Goal: Task Accomplishment & Management: Use online tool/utility

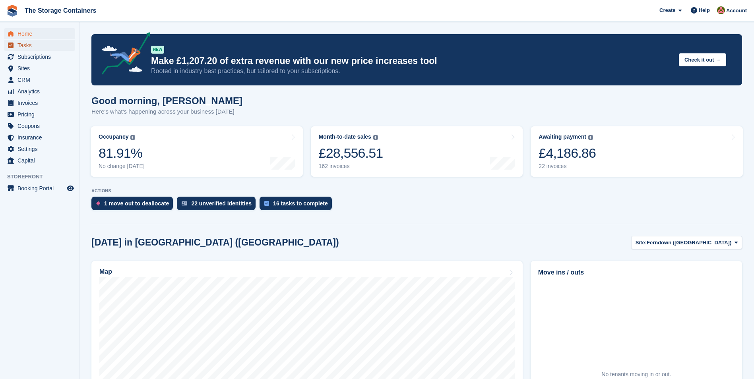
click at [37, 46] on span "Tasks" at bounding box center [41, 45] width 48 height 11
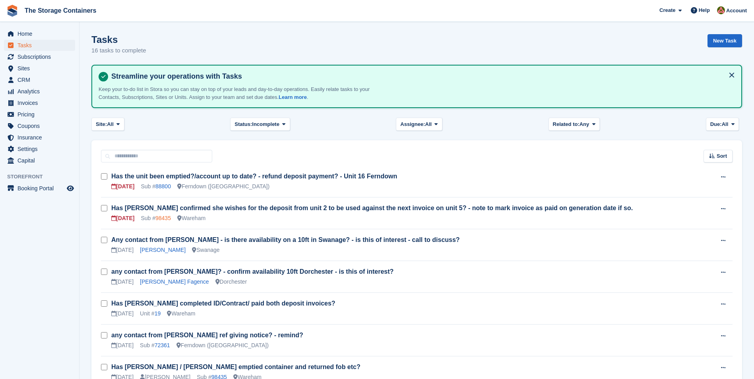
click at [158, 221] on link "98435" at bounding box center [162, 218] width 15 height 6
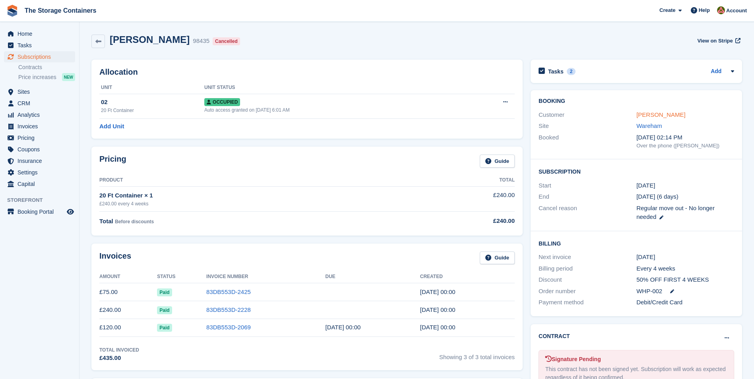
click at [660, 116] on link "[PERSON_NAME]" at bounding box center [660, 114] width 49 height 7
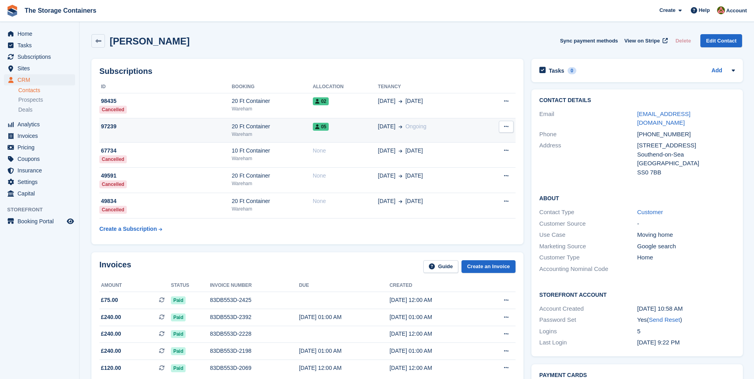
click at [268, 130] on div "20 Ft Container" at bounding box center [272, 126] width 81 height 8
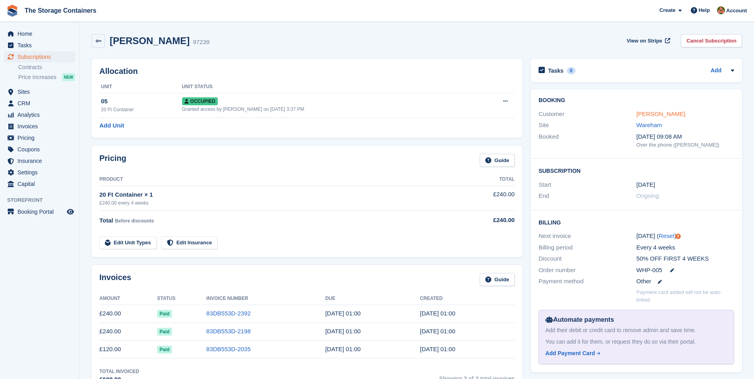
click at [657, 116] on link "[PERSON_NAME]" at bounding box center [660, 113] width 49 height 7
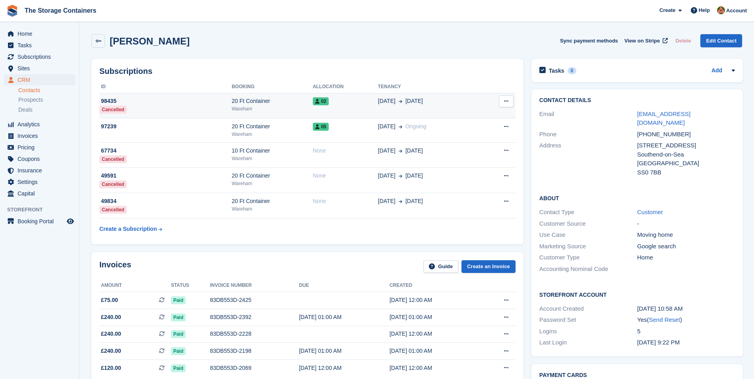
click at [437, 102] on div "29 Jul 1 Oct" at bounding box center [429, 101] width 103 height 8
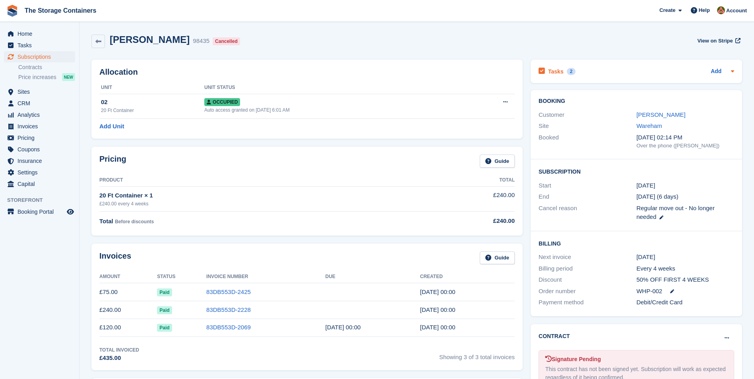
click at [632, 72] on div "Tasks 2 Add" at bounding box center [636, 71] width 196 height 11
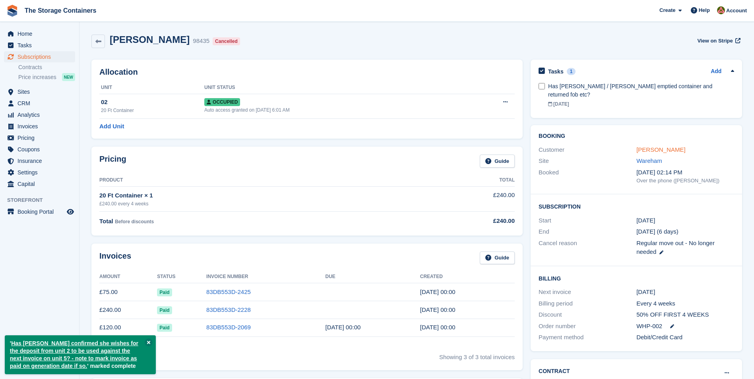
click at [660, 146] on link "[PERSON_NAME]" at bounding box center [660, 149] width 49 height 7
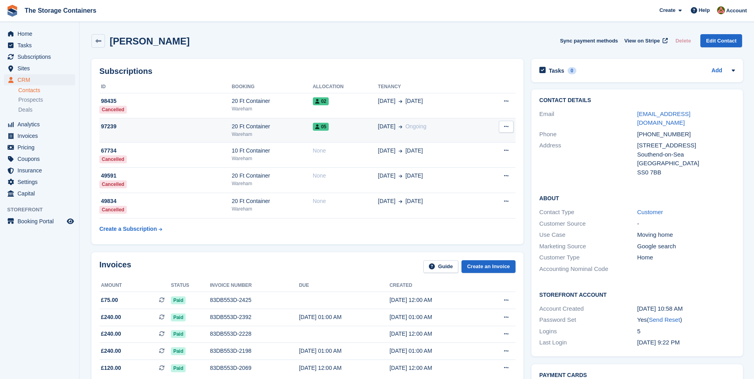
click at [291, 136] on div "Wareham" at bounding box center [272, 134] width 81 height 7
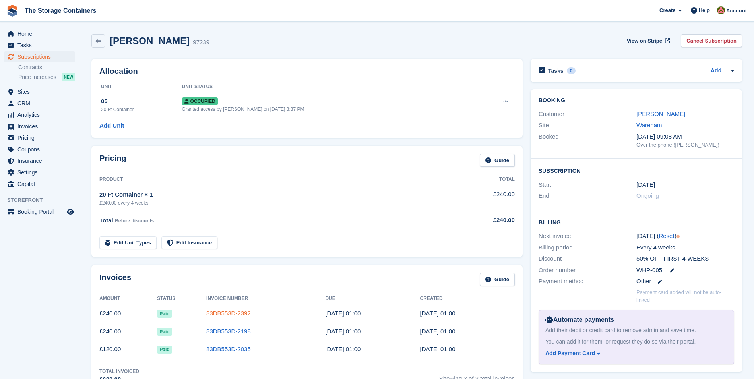
click at [227, 315] on link "83DB553D-2392" at bounding box center [228, 313] width 45 height 7
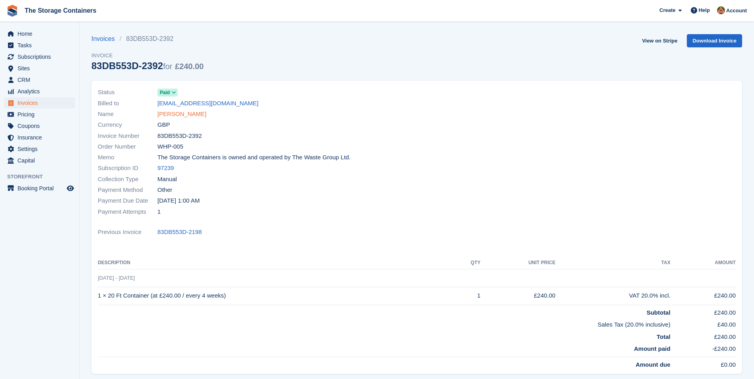
click at [172, 115] on link "Marie Horn" at bounding box center [181, 114] width 49 height 9
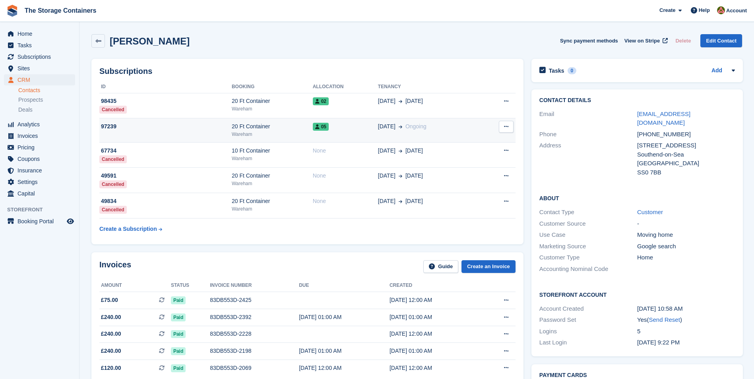
click at [344, 132] on td "05" at bounding box center [345, 130] width 65 height 24
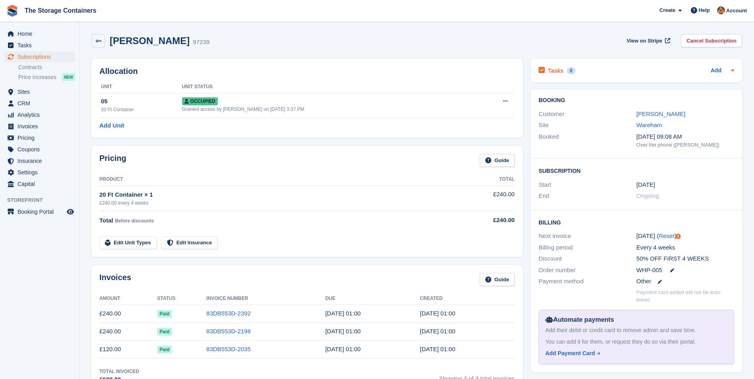
click at [709, 72] on div "Tasks 0 Add" at bounding box center [636, 70] width 196 height 11
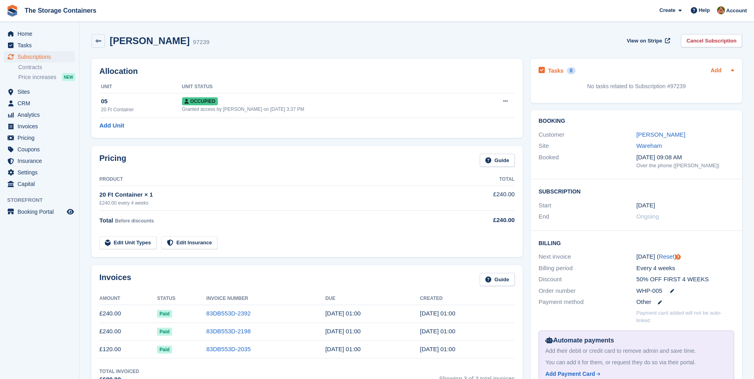
click at [720, 70] on link "Add" at bounding box center [716, 70] width 11 height 9
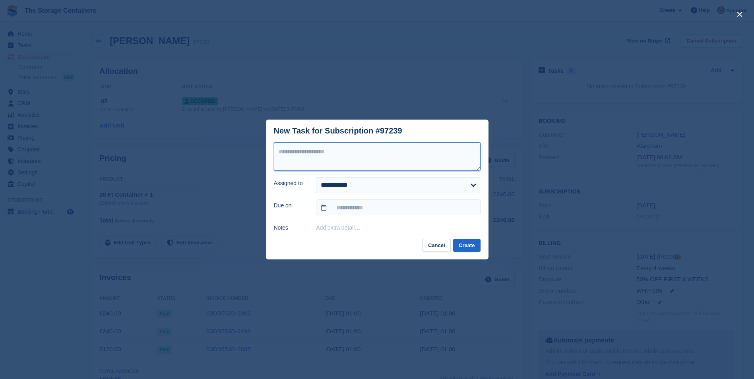
click at [364, 157] on textarea at bounding box center [377, 156] width 207 height 29
type textarea "**********"
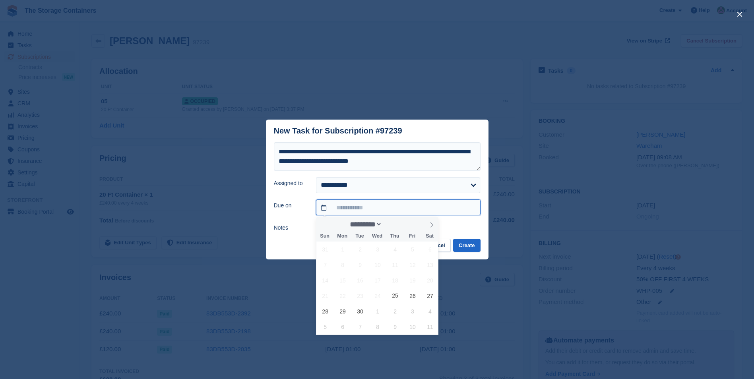
click at [356, 209] on input "text" at bounding box center [398, 207] width 164 height 16
click at [430, 227] on icon at bounding box center [431, 225] width 3 height 5
select select "*"
click at [375, 280] on span "15" at bounding box center [377, 280] width 15 height 15
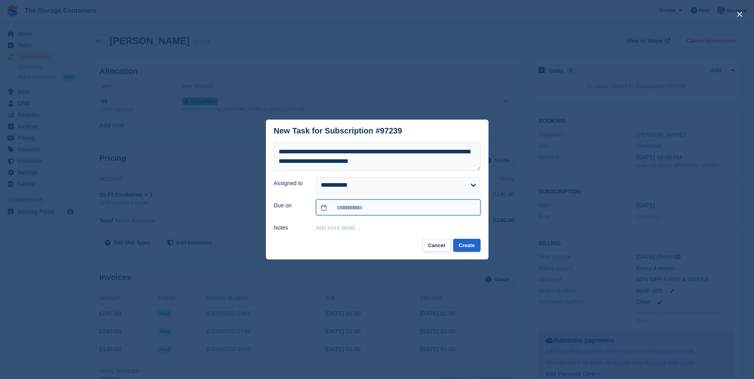
type input "**********"
click at [469, 249] on button "Create" at bounding box center [466, 245] width 27 height 13
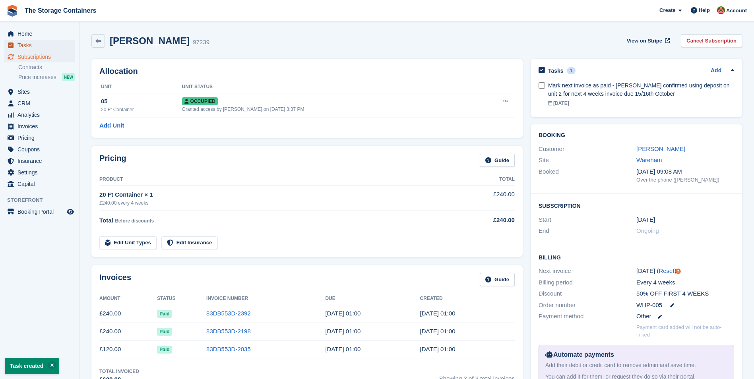
click at [49, 45] on span "Tasks" at bounding box center [41, 45] width 48 height 11
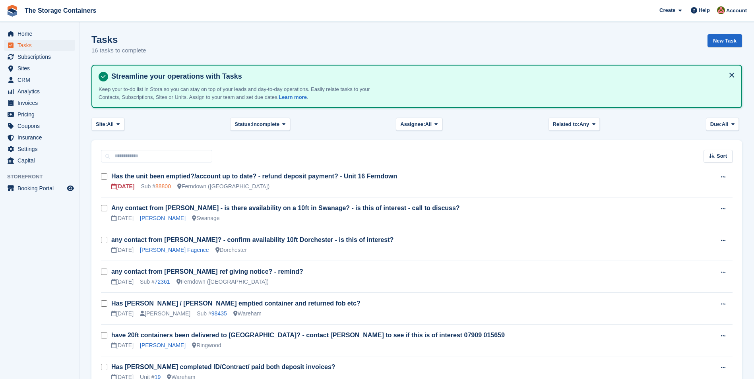
click at [161, 187] on link "88800" at bounding box center [162, 186] width 15 height 6
